Goal: Transaction & Acquisition: Purchase product/service

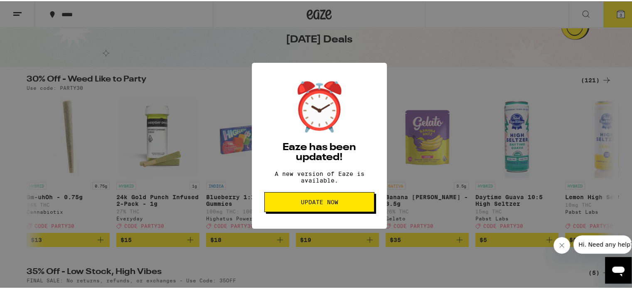
scroll to position [0, 7421]
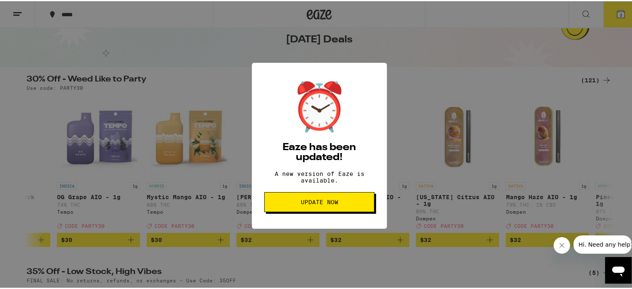
click at [323, 211] on button "Update Now" at bounding box center [319, 201] width 110 height 20
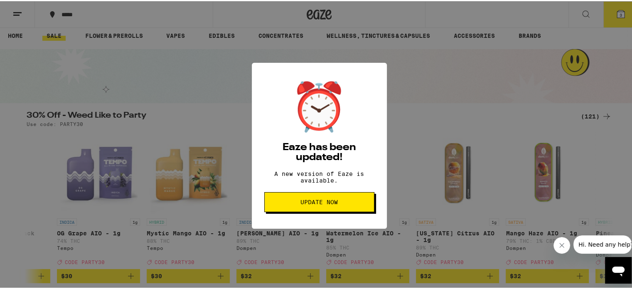
scroll to position [0, 0]
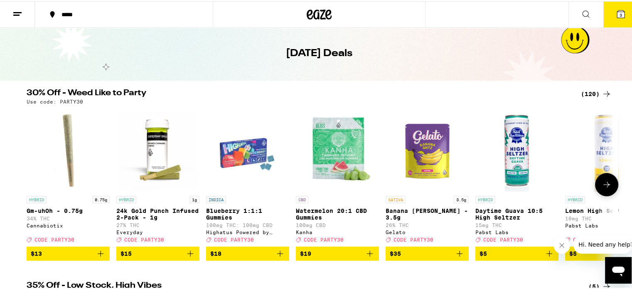
scroll to position [42, 0]
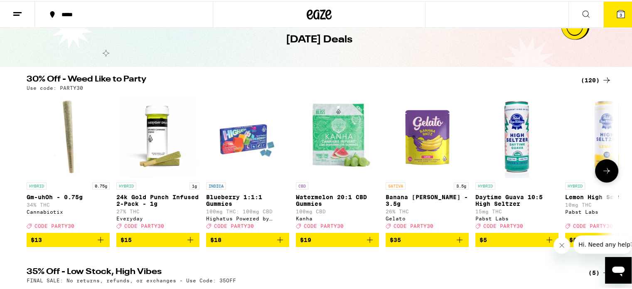
click at [608, 172] on icon at bounding box center [607, 170] width 10 height 10
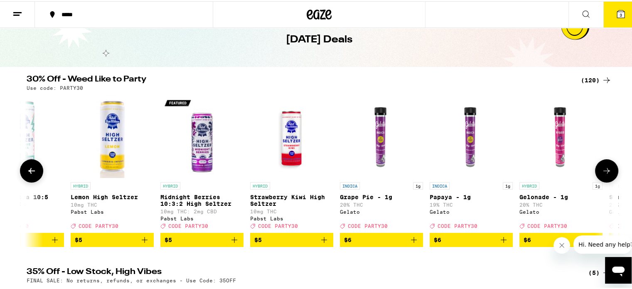
click at [607, 172] on icon at bounding box center [607, 170] width 10 height 10
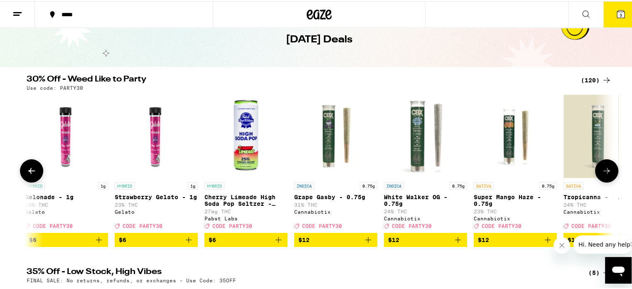
click at [607, 172] on icon at bounding box center [607, 170] width 10 height 10
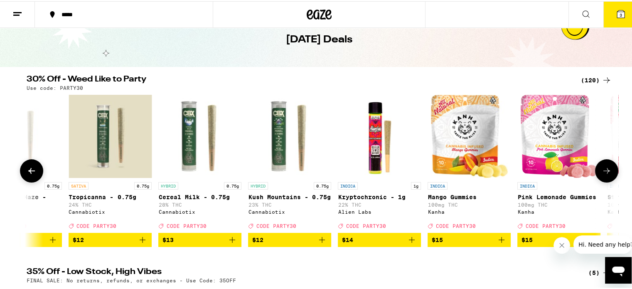
click at [607, 172] on icon at bounding box center [607, 170] width 10 height 10
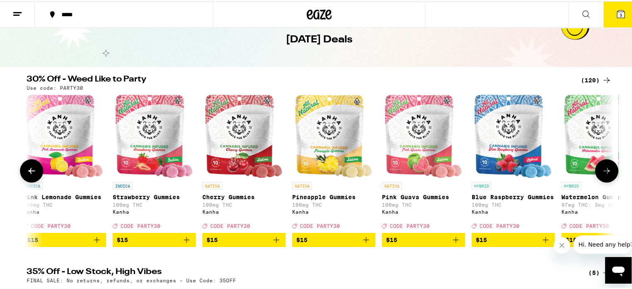
click at [608, 172] on icon at bounding box center [607, 170] width 10 height 10
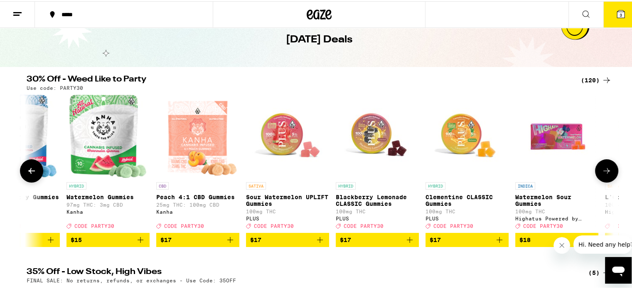
click at [608, 171] on icon at bounding box center [607, 170] width 10 height 10
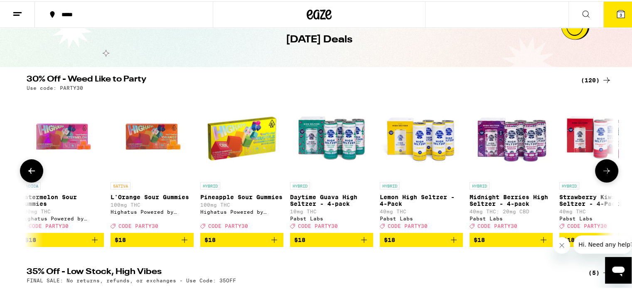
click at [608, 171] on icon at bounding box center [607, 170] width 10 height 10
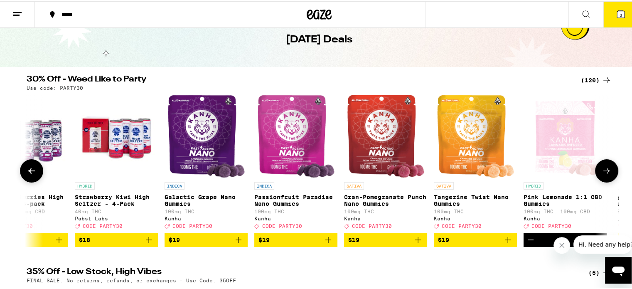
scroll to position [0, 3463]
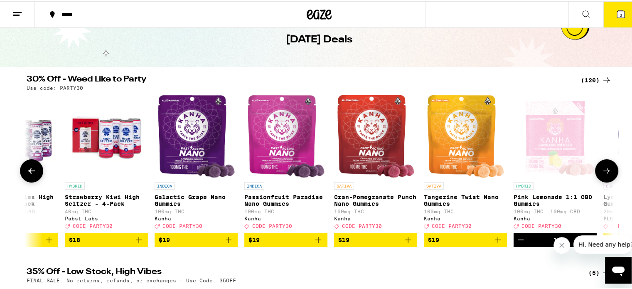
click at [607, 171] on icon at bounding box center [607, 170] width 10 height 10
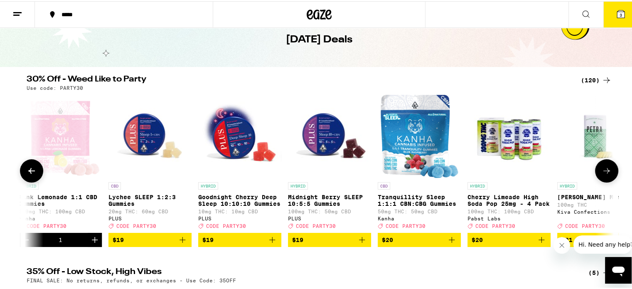
click at [607, 170] on icon at bounding box center [607, 170] width 10 height 10
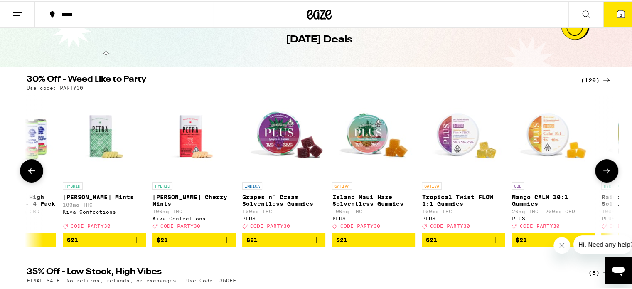
click at [607, 170] on icon at bounding box center [607, 170] width 10 height 10
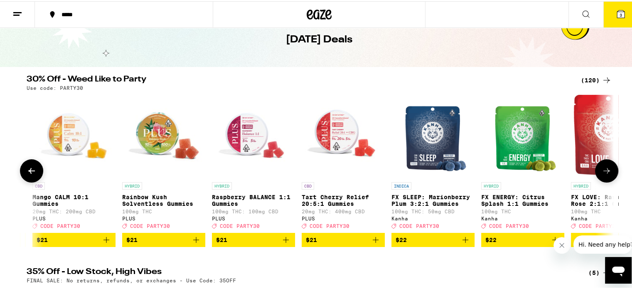
scroll to position [0, 4948]
